Goal: Obtain resource: Download file/media

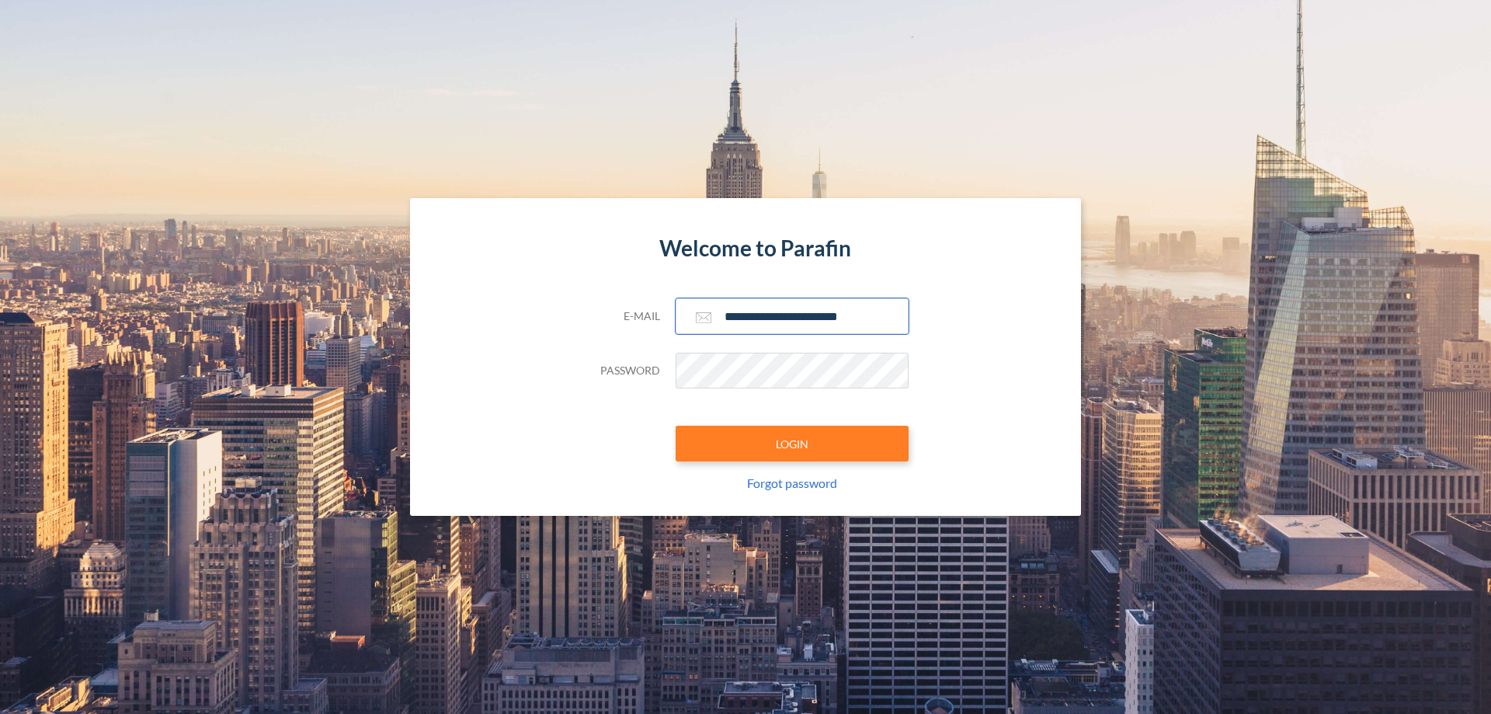
type input "**********"
click at [792, 443] on button "LOGIN" at bounding box center [792, 444] width 233 height 36
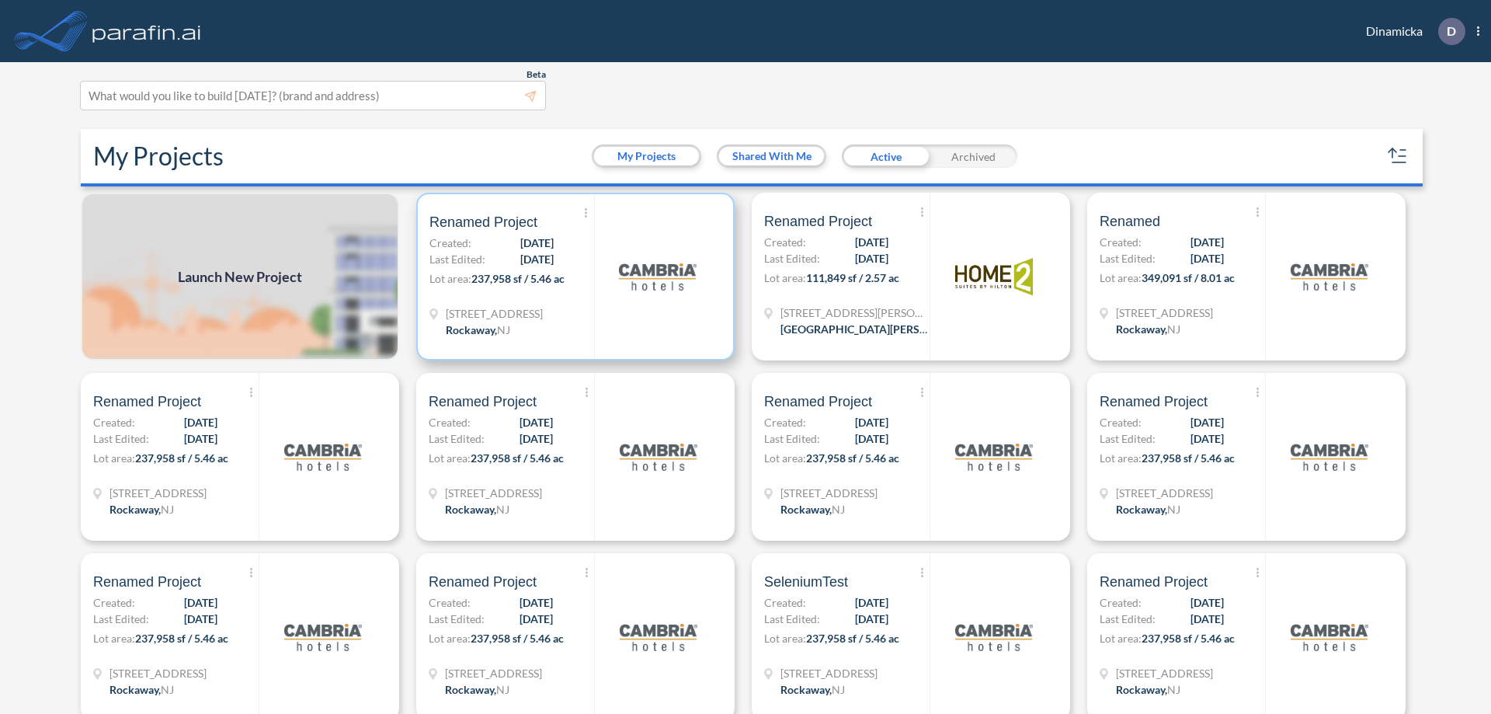
scroll to position [4, 0]
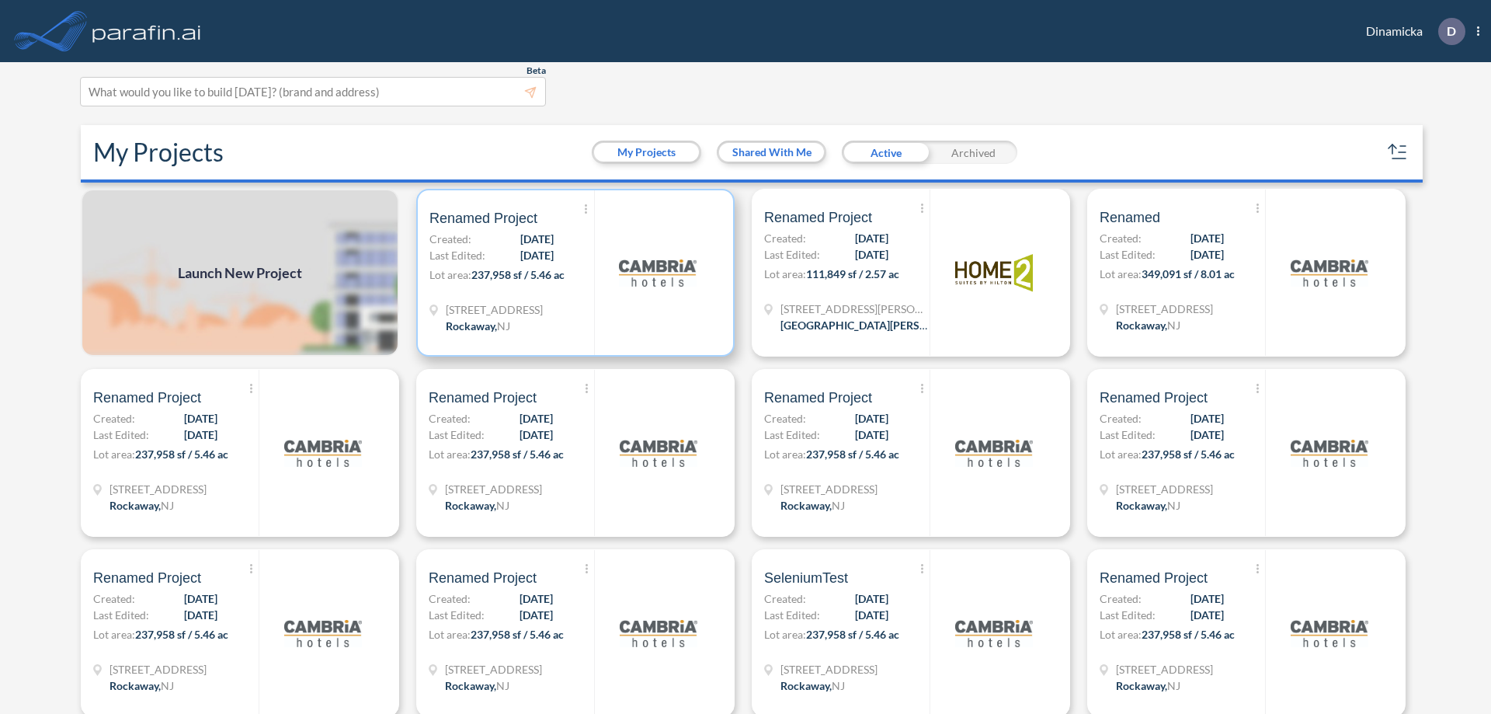
click at [572, 273] on p "Lot area: 237,958 sf / 5.46 ac" at bounding box center [511, 277] width 165 height 23
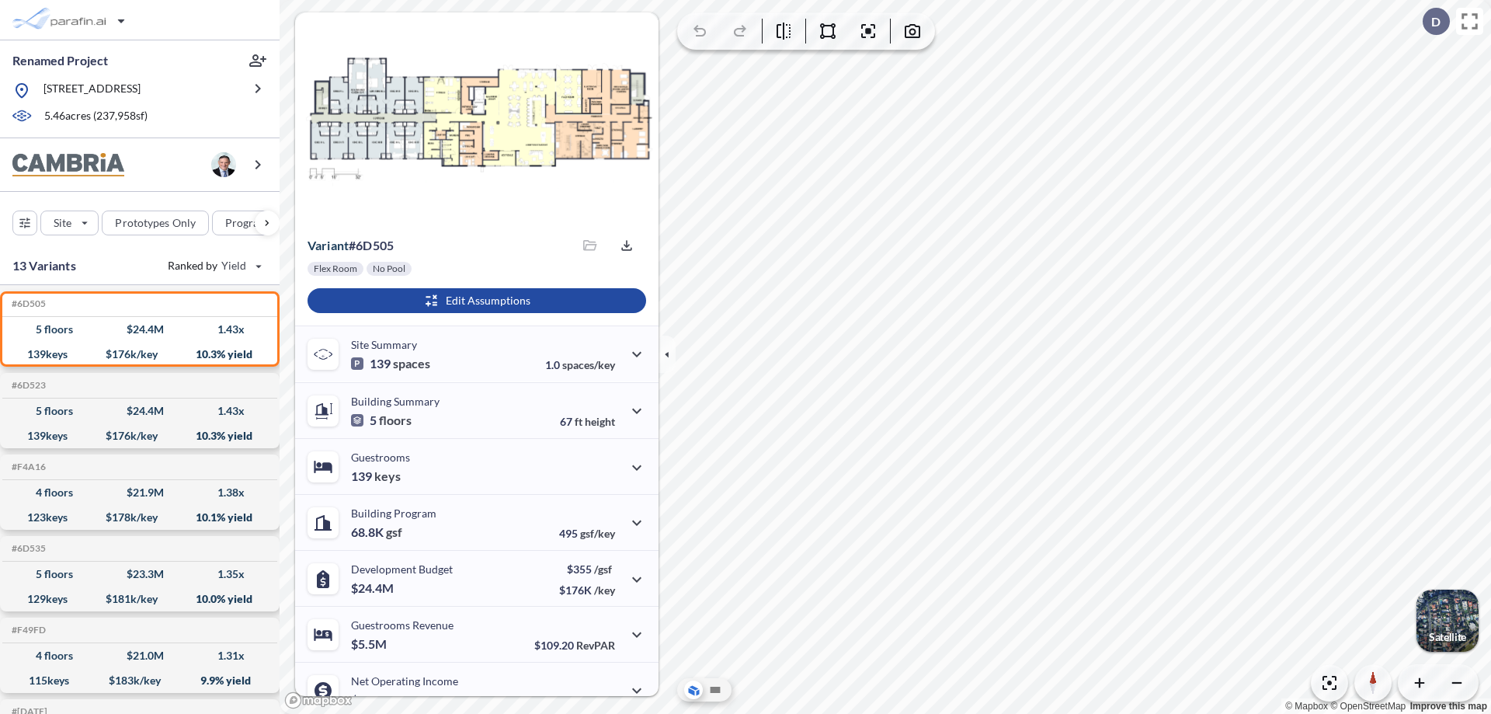
scroll to position [78, 0]
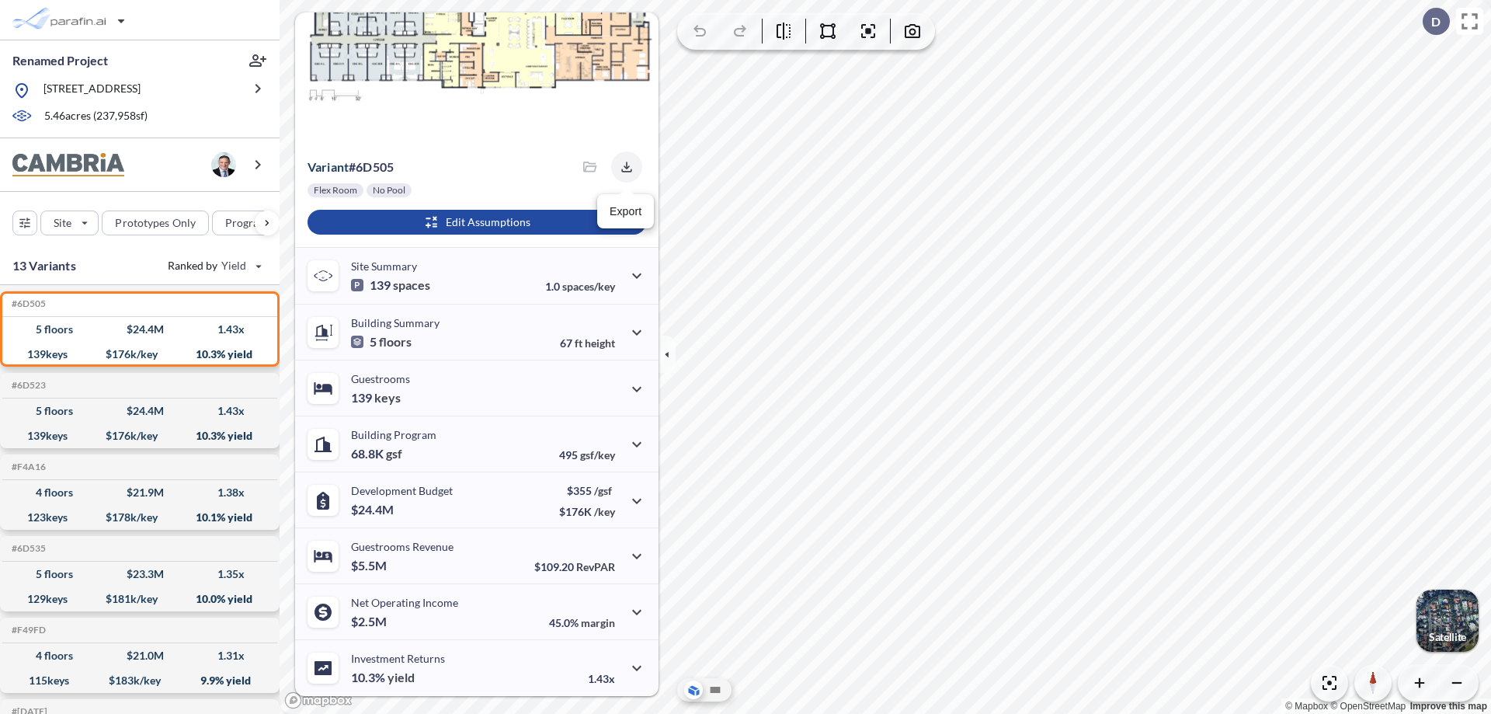
click at [622, 167] on icon "button" at bounding box center [626, 167] width 10 height 10
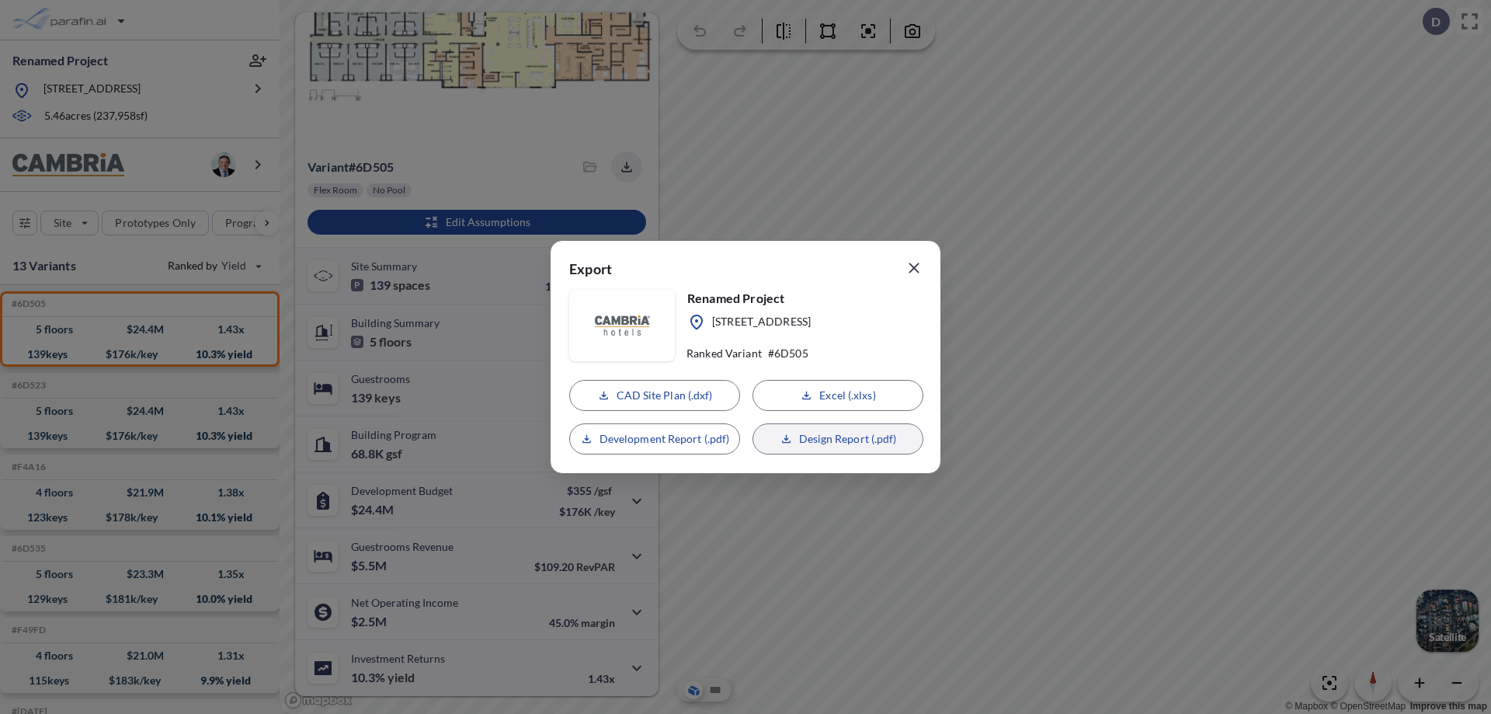
click at [838, 439] on p "Design Report (.pdf)" at bounding box center [848, 439] width 98 height 16
